Goal: Task Accomplishment & Management: Complete application form

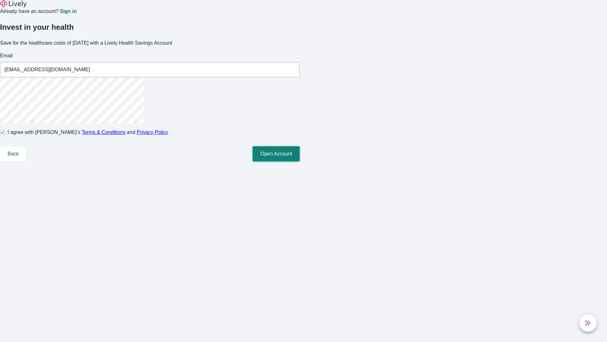
click at [300, 161] on button "Open Account" at bounding box center [276, 153] width 47 height 15
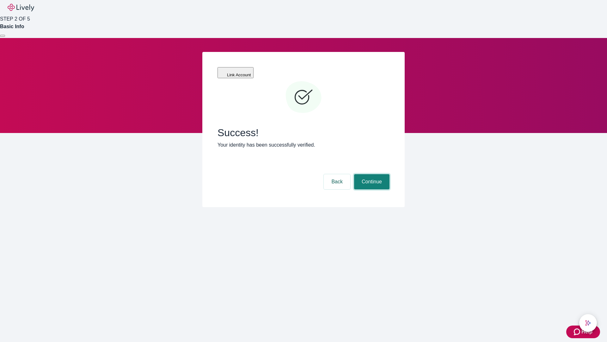
click at [371, 174] on button "Continue" at bounding box center [371, 181] width 35 height 15
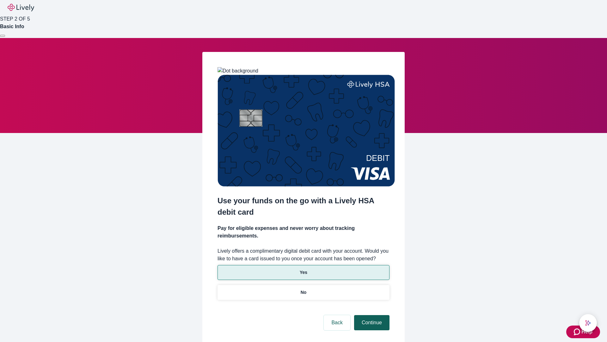
click at [303, 289] on p "No" at bounding box center [304, 292] width 6 height 7
click at [371, 315] on button "Continue" at bounding box center [371, 322] width 35 height 15
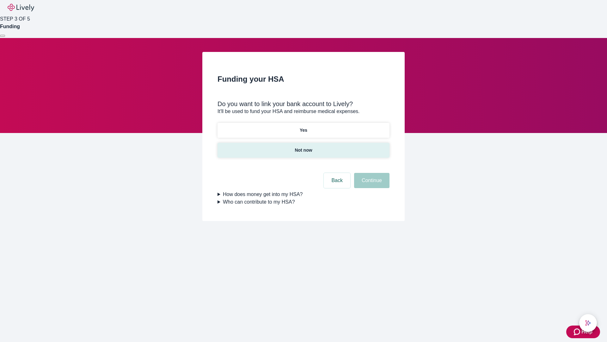
click at [303, 147] on p "Not now" at bounding box center [303, 150] width 17 height 7
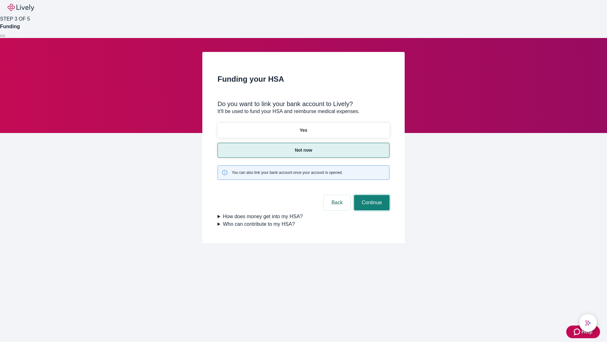
click at [371, 195] on button "Continue" at bounding box center [371, 202] width 35 height 15
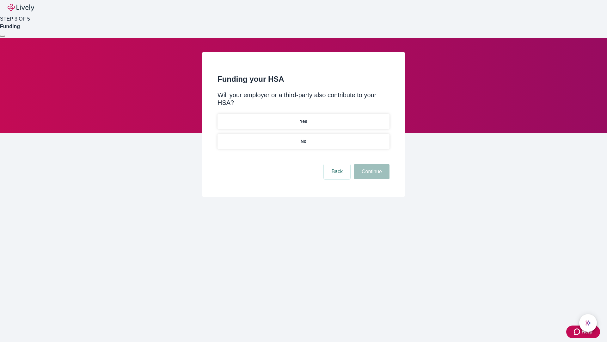
click at [303, 138] on p "No" at bounding box center [304, 141] width 6 height 7
click at [371, 164] on button "Continue" at bounding box center [371, 171] width 35 height 15
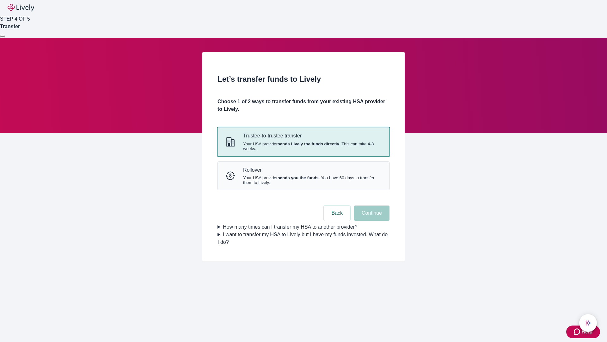
click at [303, 146] on strong "sends Lively the funds directly" at bounding box center [309, 143] width 62 height 5
click at [371, 220] on button "Continue" at bounding box center [371, 212] width 35 height 15
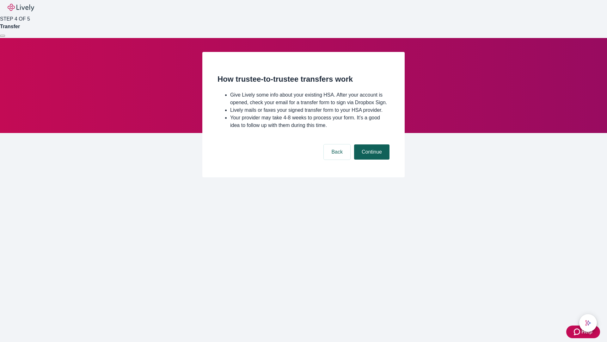
click at [371, 159] on button "Continue" at bounding box center [371, 151] width 35 height 15
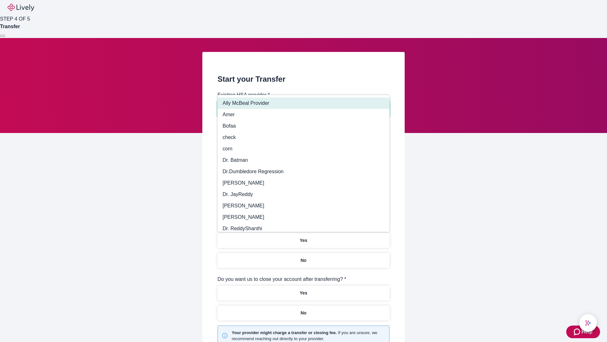
type input "Other"
type input "Health Equity"
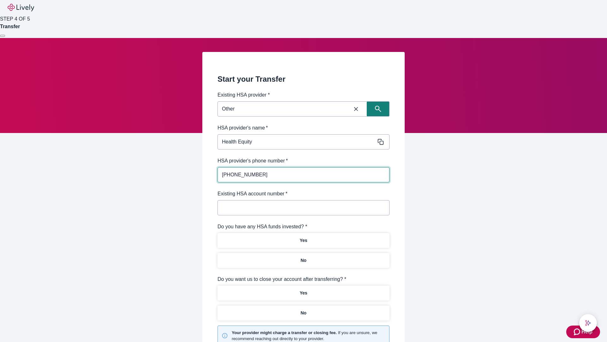
type input "[PHONE_NUMBER]"
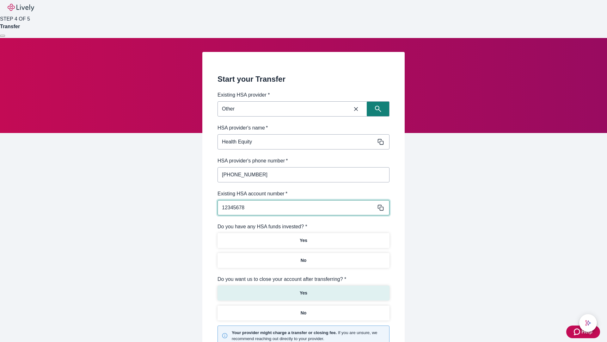
type input "12345678"
click at [303, 257] on p "No" at bounding box center [304, 260] width 6 height 7
click at [303, 289] on p "Yes" at bounding box center [304, 292] width 8 height 7
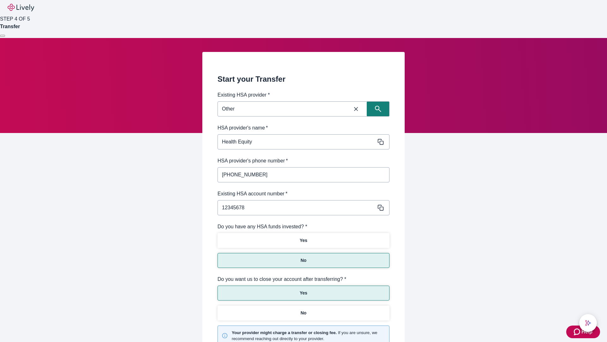
scroll to position [66, 0]
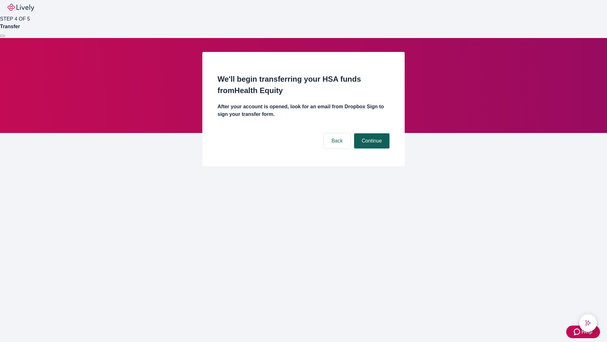
click at [371, 133] on button "Continue" at bounding box center [371, 140] width 35 height 15
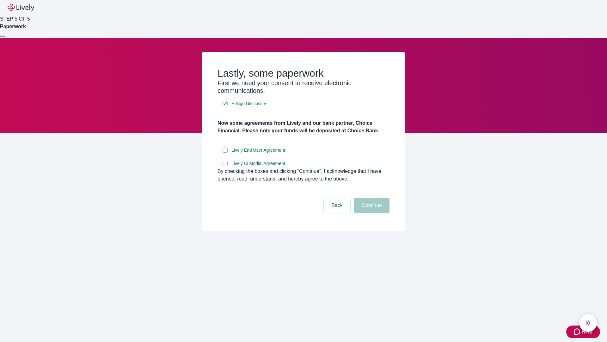
click at [225, 152] on input "Lively End User Agreement" at bounding box center [225, 149] width 5 height 5
checkbox input "true"
click at [225, 166] on input "Lively Custodial Agreement" at bounding box center [225, 163] width 5 height 5
checkbox input "true"
click at [371, 213] on button "Continue" at bounding box center [371, 205] width 35 height 15
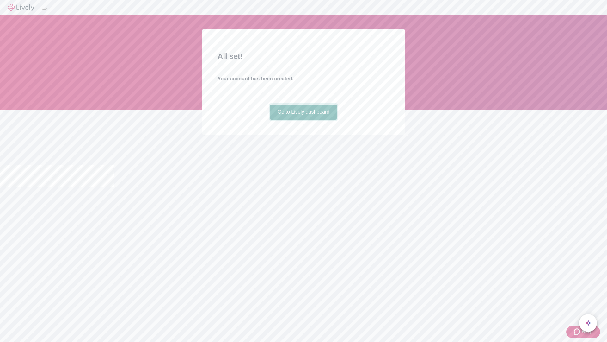
click at [303, 120] on link "Go to Lively dashboard" at bounding box center [303, 111] width 67 height 15
